Goal: Register for event/course

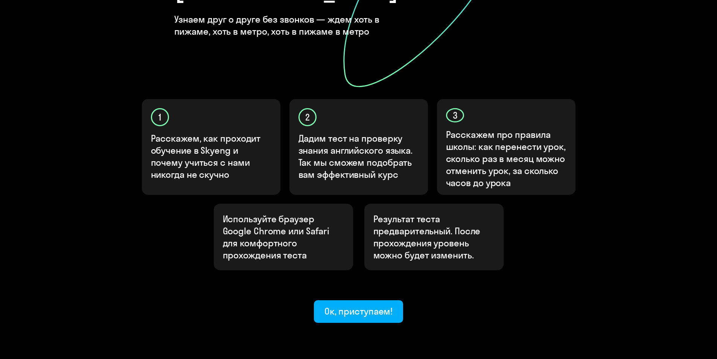
scroll to position [173, 0]
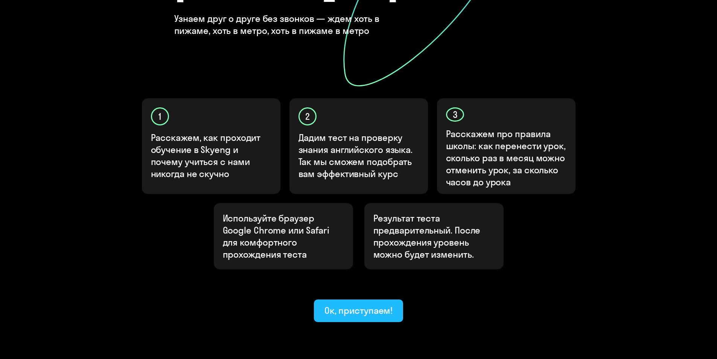
click at [344, 304] on div "Ок, приступаем!" at bounding box center [358, 310] width 68 height 12
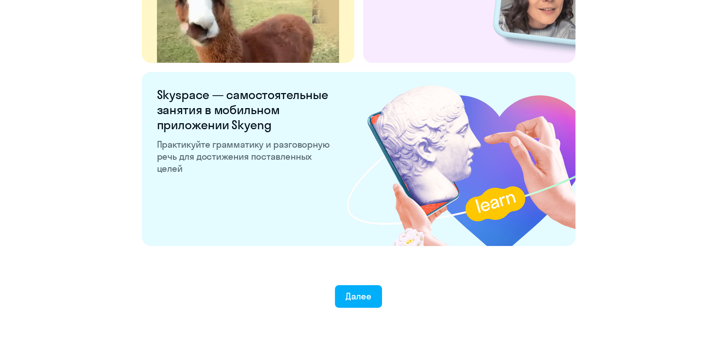
scroll to position [1385, 0]
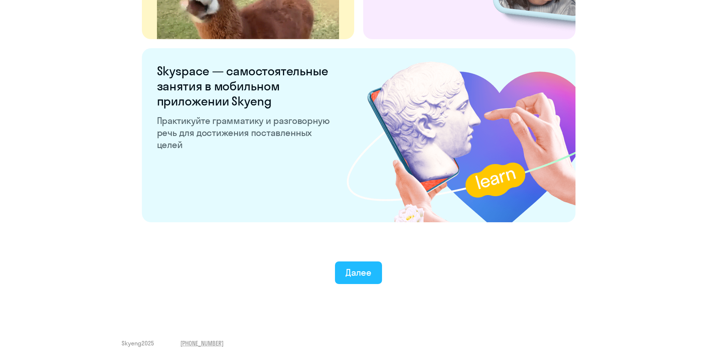
click at [372, 271] on button "Далее" at bounding box center [358, 272] width 47 height 23
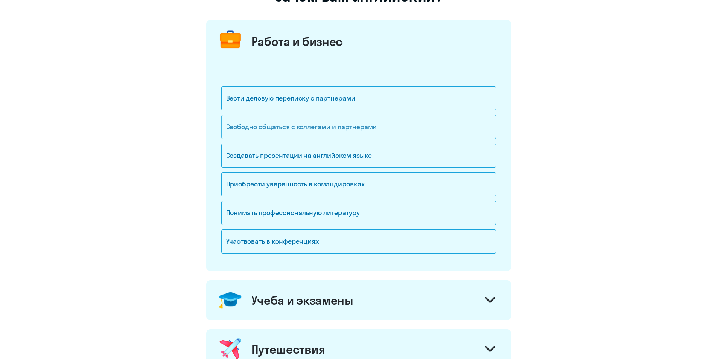
scroll to position [78, 0]
click at [362, 126] on div "Свободно общаться с коллегами и партнерами" at bounding box center [358, 126] width 275 height 24
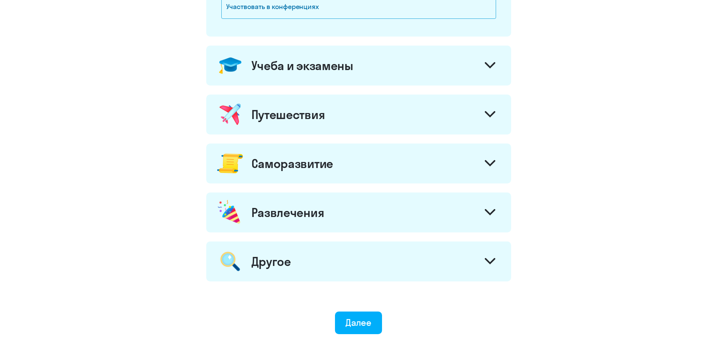
scroll to position [346, 0]
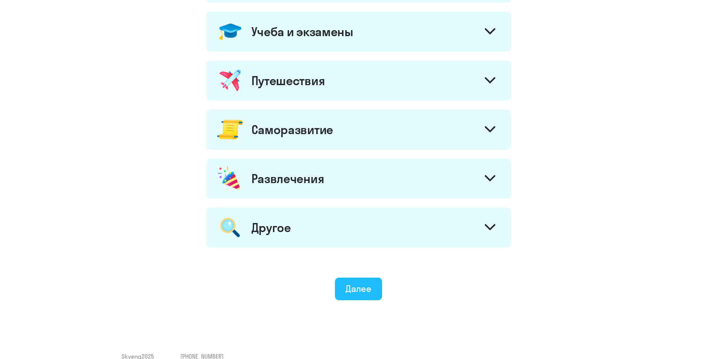
click at [372, 281] on button "Далее" at bounding box center [358, 288] width 47 height 23
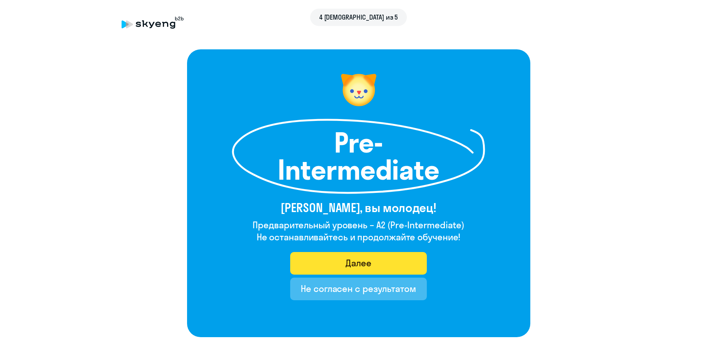
click at [322, 260] on button "Далее" at bounding box center [358, 263] width 137 height 23
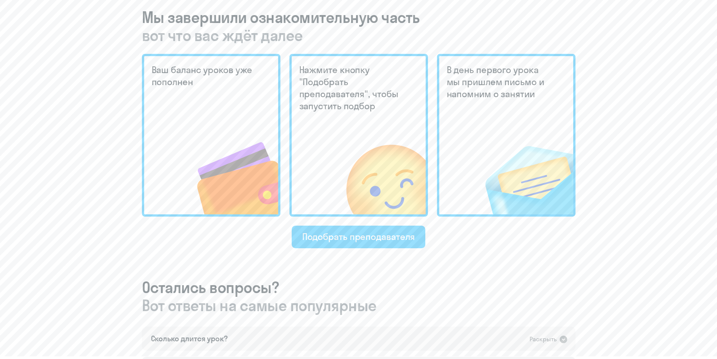
scroll to position [183, 0]
click at [357, 234] on div "Подобрать преподавателя" at bounding box center [358, 236] width 113 height 12
